Goal: Task Accomplishment & Management: Use online tool/utility

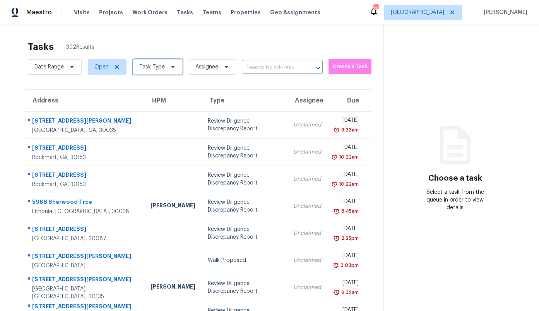
click at [157, 69] on span "Task Type" at bounding box center [152, 67] width 26 height 8
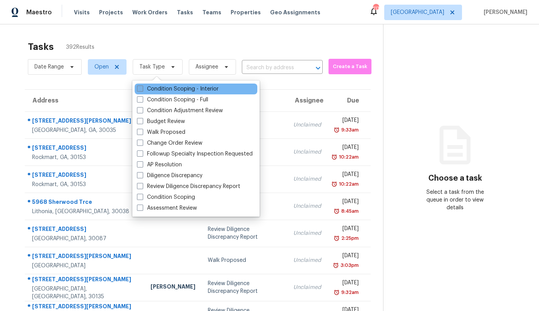
click at [163, 89] on label "Condition Scoping - Interior" at bounding box center [178, 89] width 82 height 8
click at [142, 89] on input "Condition Scoping - Interior" at bounding box center [139, 87] width 5 height 5
checkbox input "true"
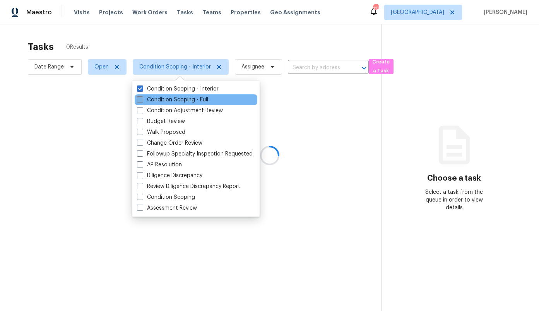
click at [163, 96] on label "Condition Scoping - Full" at bounding box center [172, 100] width 71 height 8
click at [142, 96] on input "Condition Scoping - Full" at bounding box center [139, 98] width 5 height 5
checkbox input "true"
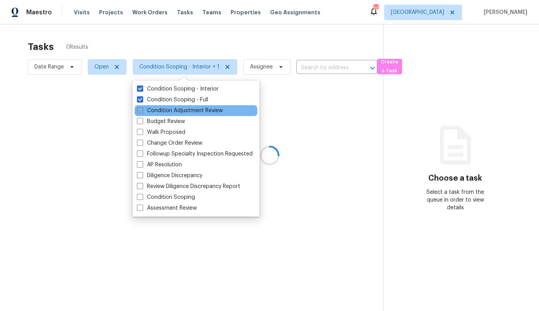
click at [164, 108] on label "Condition Adjustment Review" at bounding box center [180, 111] width 86 height 8
click at [142, 108] on input "Condition Adjustment Review" at bounding box center [139, 109] width 5 height 5
click at [164, 108] on label "Condition Adjustment Review" at bounding box center [180, 111] width 86 height 8
click at [142, 108] on input "Condition Adjustment Review" at bounding box center [139, 109] width 5 height 5
checkbox input "false"
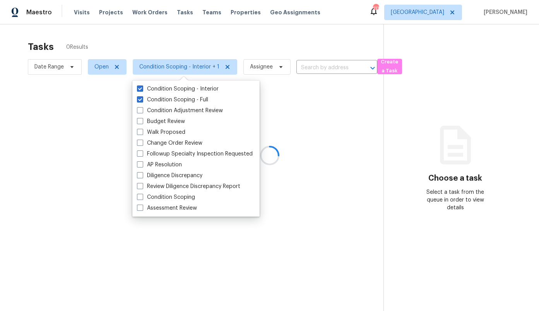
click at [204, 32] on div at bounding box center [269, 155] width 539 height 311
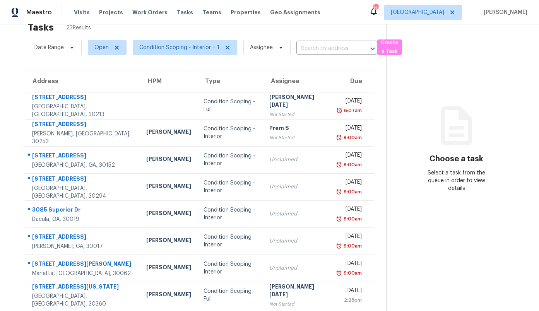
scroll to position [19, 0]
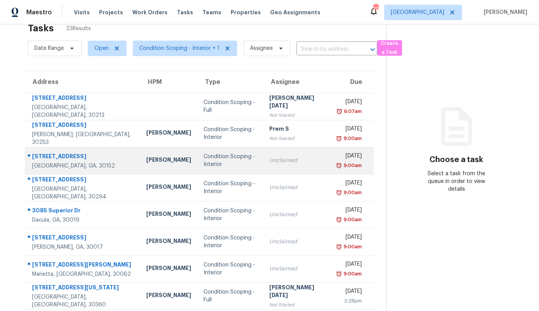
click at [269, 158] on div "Unclaimed" at bounding box center [297, 161] width 56 height 8
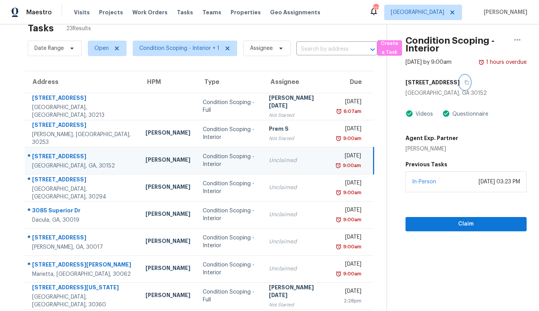
click at [469, 80] on icon "button" at bounding box center [466, 82] width 5 height 5
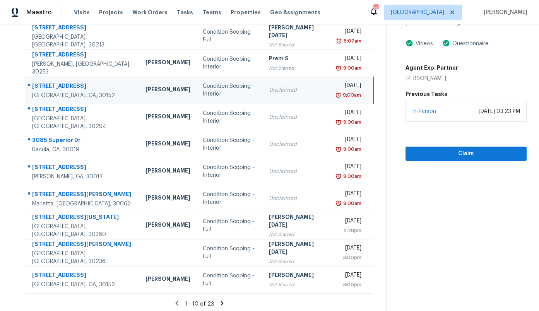
scroll to position [91, 0]
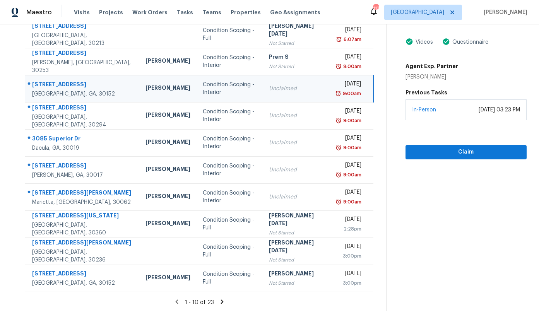
click at [303, 89] on td "Unclaimed" at bounding box center [297, 88] width 68 height 27
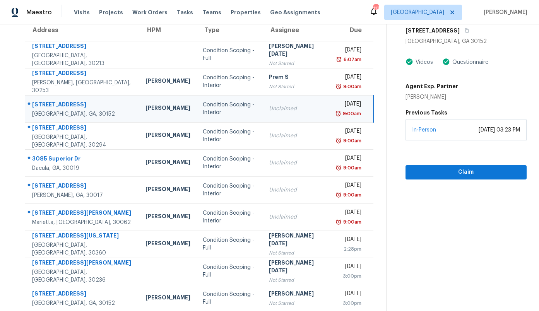
scroll to position [54, 0]
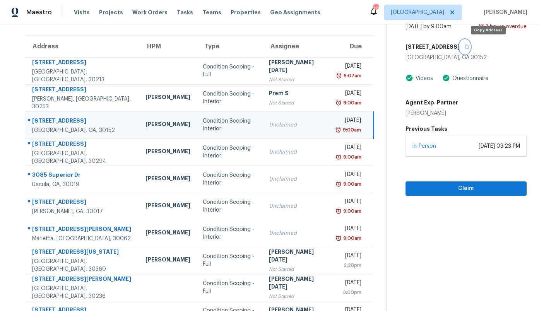
click at [469, 47] on icon "button" at bounding box center [466, 46] width 5 height 5
click at [470, 49] on button "button" at bounding box center [464, 47] width 10 height 14
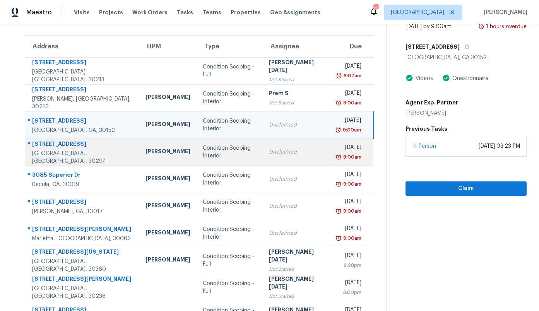
click at [301, 161] on td "Unclaimed" at bounding box center [297, 151] width 68 height 27
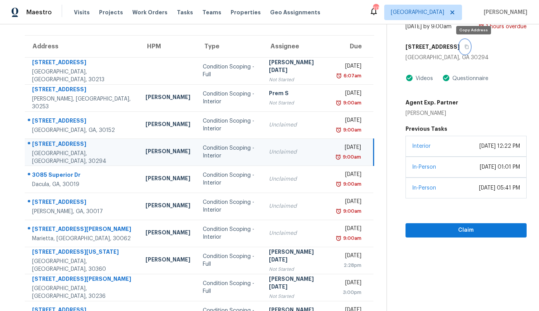
click at [469, 45] on icon "button" at bounding box center [466, 46] width 5 height 5
drag, startPoint x: 434, startPoint y: 191, endPoint x: 524, endPoint y: 189, distance: 89.7
click at [524, 189] on div "In-Person [DATE] 05:41 PM" at bounding box center [465, 188] width 121 height 21
